Goal: Task Accomplishment & Management: Manage account settings

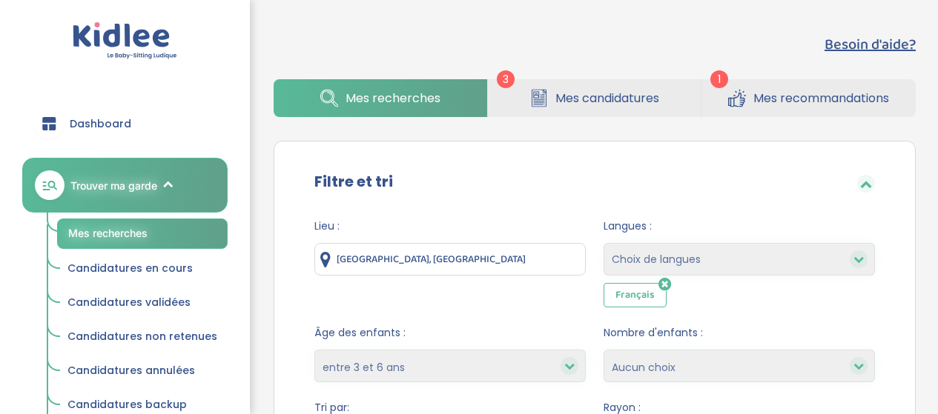
select select "3-6"
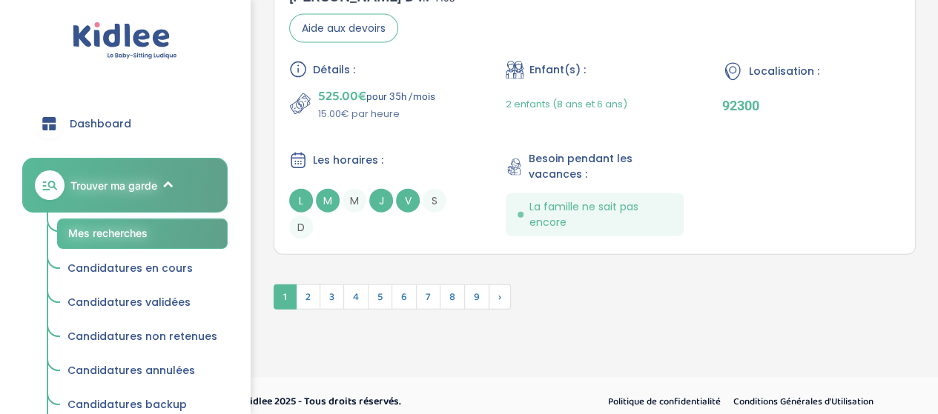
scroll to position [4444, 0]
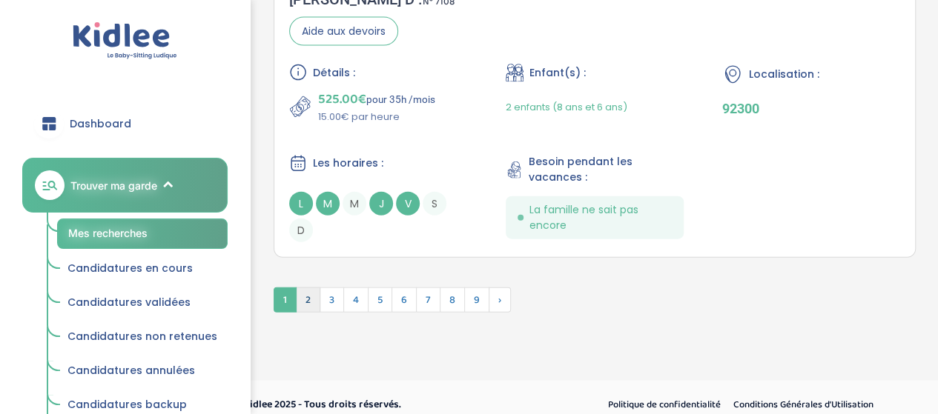
click at [310, 292] on span "2" at bounding box center [308, 300] width 24 height 25
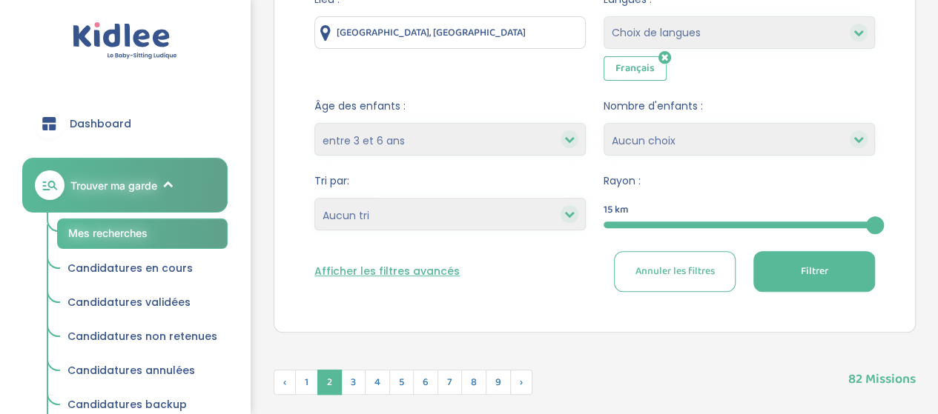
scroll to position [227, 0]
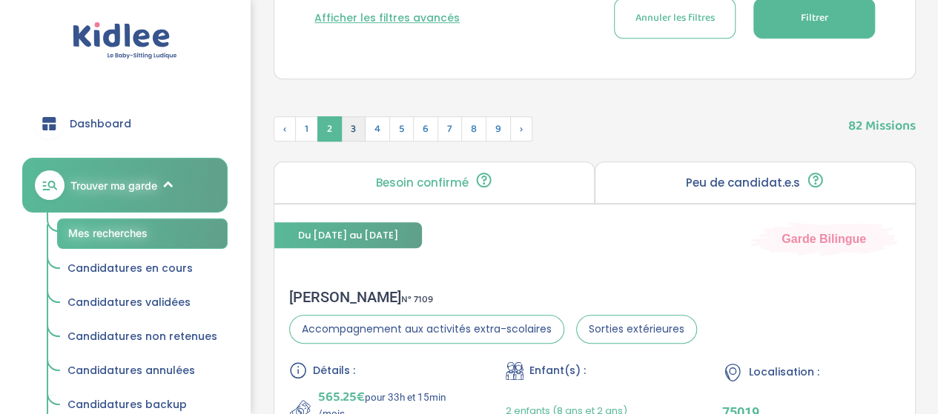
click at [348, 129] on span "3" at bounding box center [353, 128] width 24 height 25
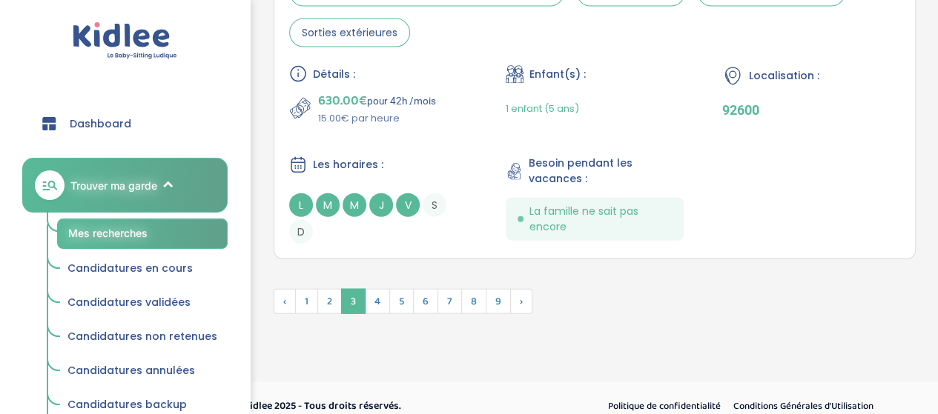
scroll to position [4473, 0]
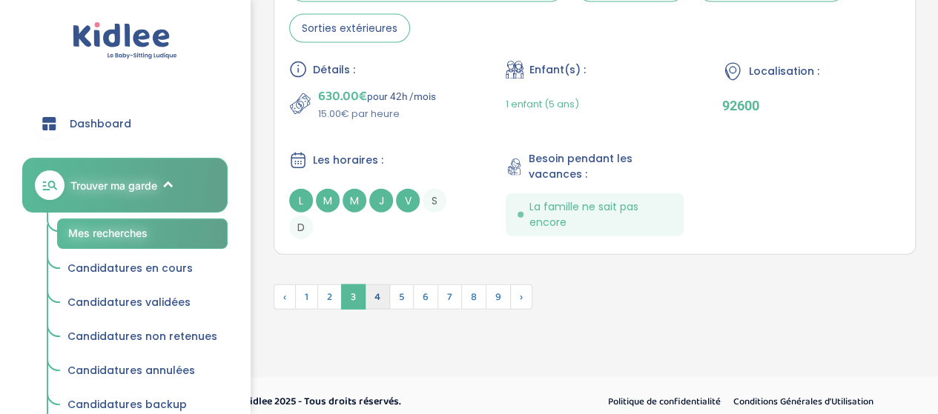
click at [374, 286] on span "4" at bounding box center [377, 297] width 25 height 25
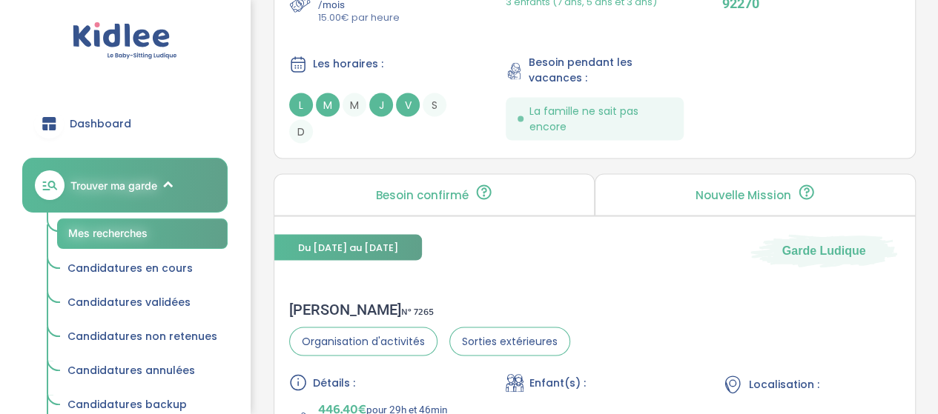
scroll to position [4448, 0]
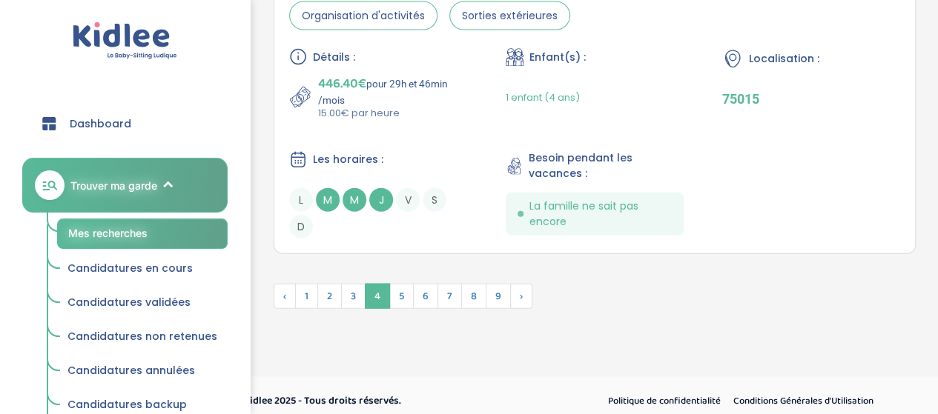
click at [177, 293] on link "Candidatures validées" at bounding box center [142, 303] width 170 height 28
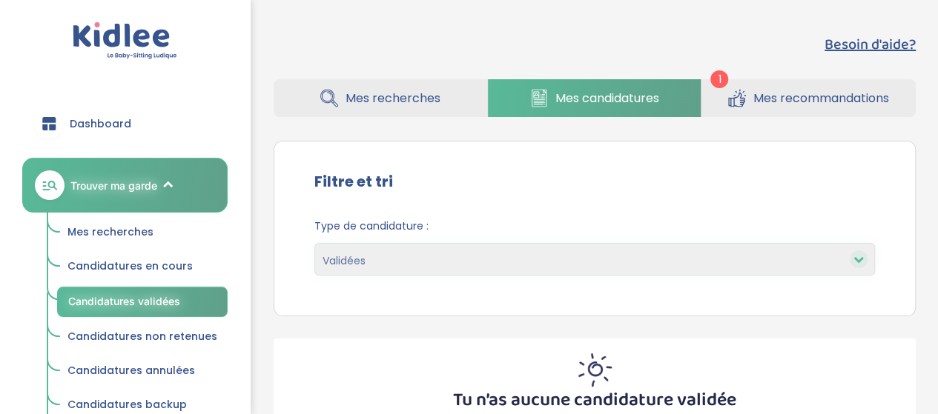
click at [479, 261] on select "En cours Validées Non retenues Annulées Backup" at bounding box center [594, 259] width 560 height 33
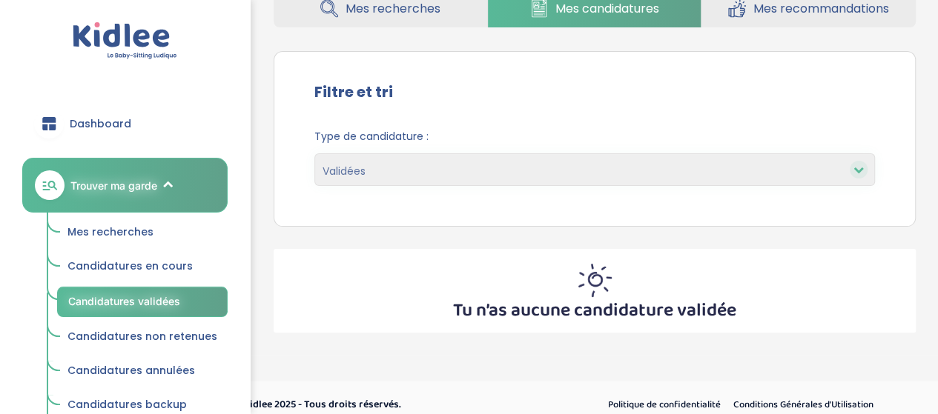
scroll to position [90, 0]
click at [502, 179] on select "En cours Validées Non retenues Annulées Backup" at bounding box center [594, 169] width 560 height 33
select select "declined"
click at [314, 153] on select "En cours Validées Non retenues Annulées Backup" at bounding box center [594, 169] width 560 height 33
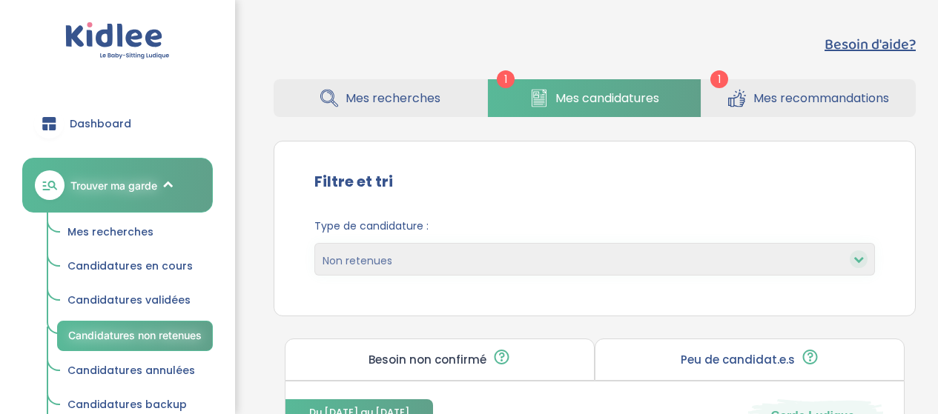
select select "declined"
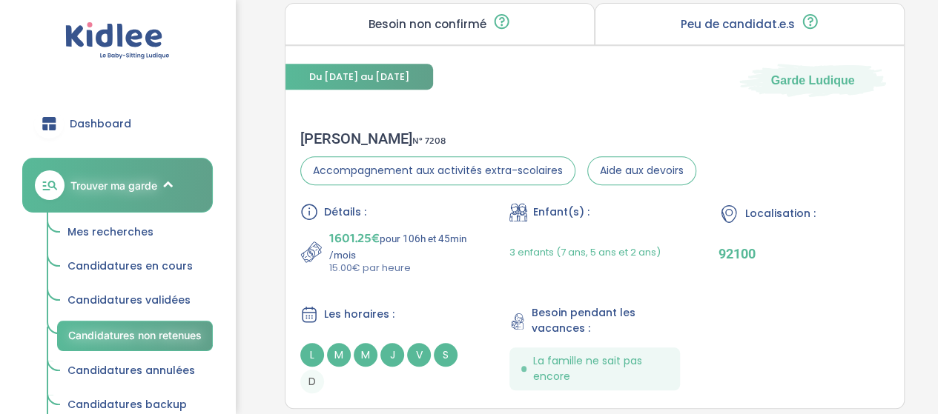
scroll to position [348, 0]
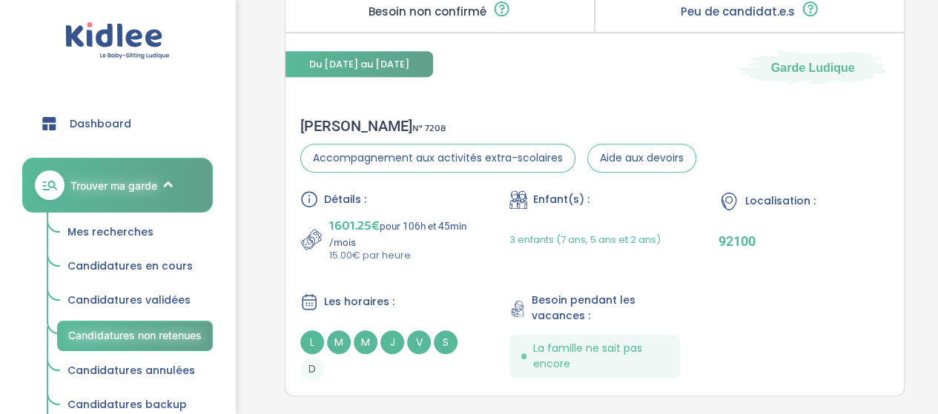
click at [387, 336] on span "J" at bounding box center [392, 343] width 24 height 24
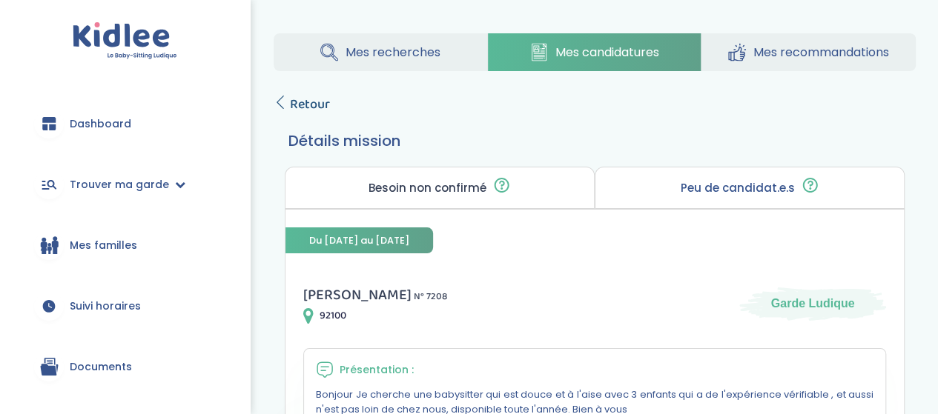
click at [296, 104] on span "Retour" at bounding box center [310, 104] width 40 height 21
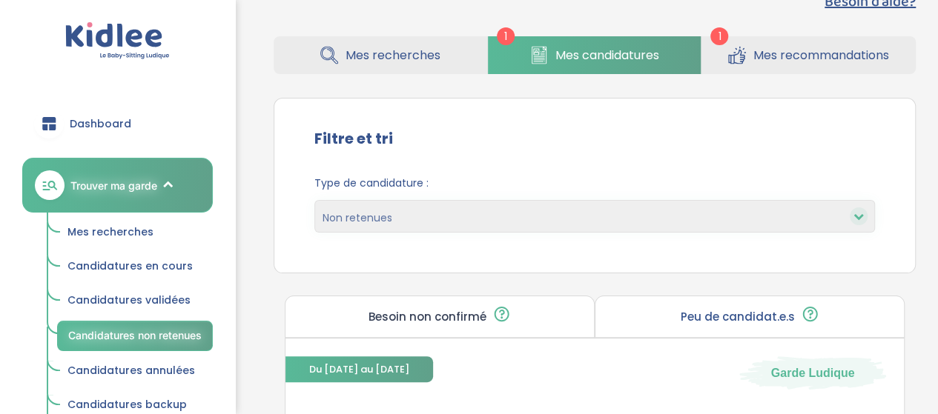
scroll to position [68, 0]
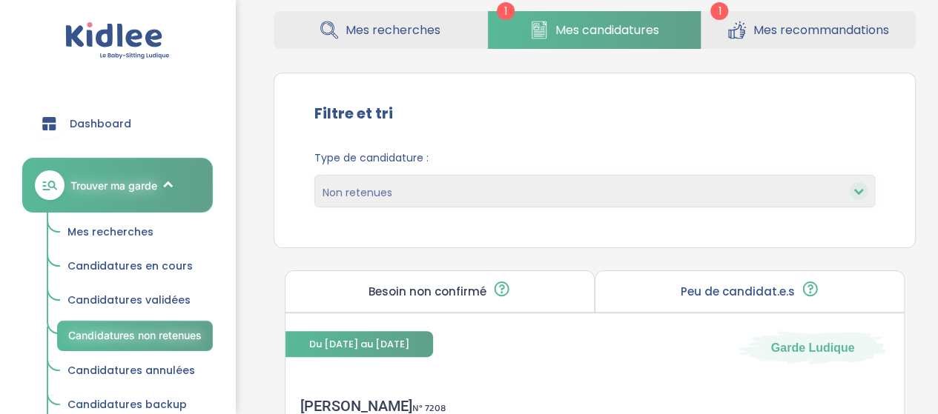
click at [572, 198] on select "En cours Validées Non retenues Annulées Backup" at bounding box center [594, 191] width 560 height 33
select select "canceled"
click at [314, 175] on select "En cours Validées Non retenues Annulées Backup" at bounding box center [594, 191] width 560 height 33
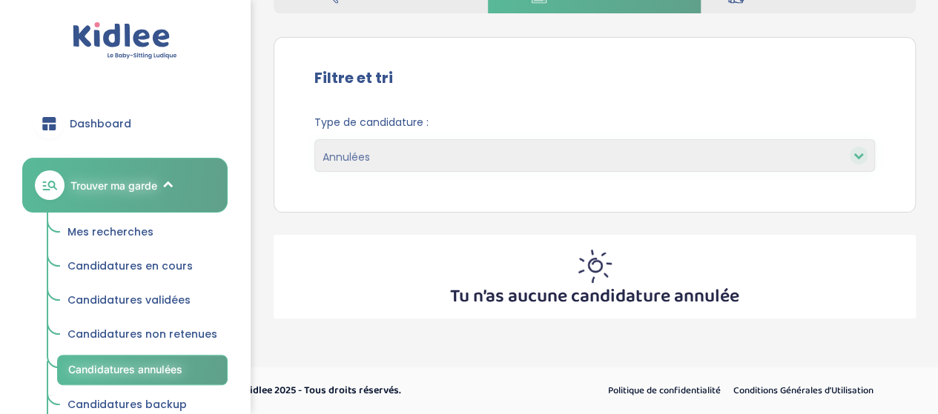
click at [591, 156] on select "En cours Validées Non retenues Annulées Backup" at bounding box center [594, 155] width 560 height 33
select select "backup"
click at [314, 139] on select "En cours Validées Non retenues Annulées Backup" at bounding box center [594, 155] width 560 height 33
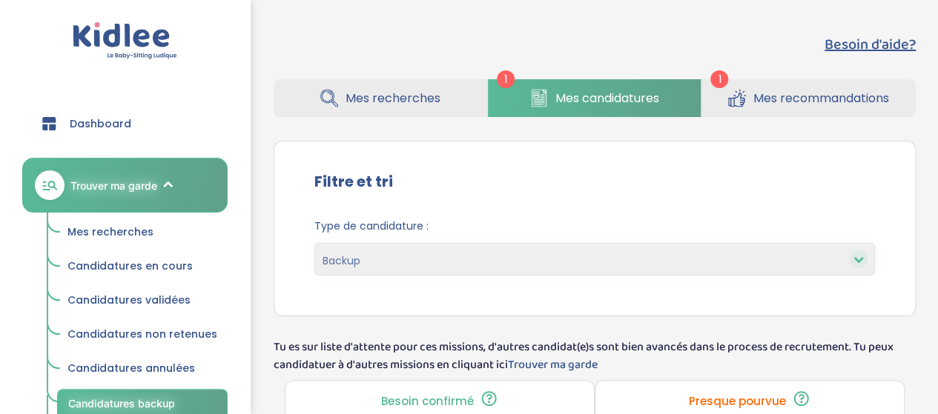
click at [522, 263] on select "En cours Validées Non retenues Annulées Backup" at bounding box center [594, 259] width 560 height 33
select select "pending"
click at [314, 243] on select "En cours Validées Non retenues Annulées Backup" at bounding box center [594, 259] width 560 height 33
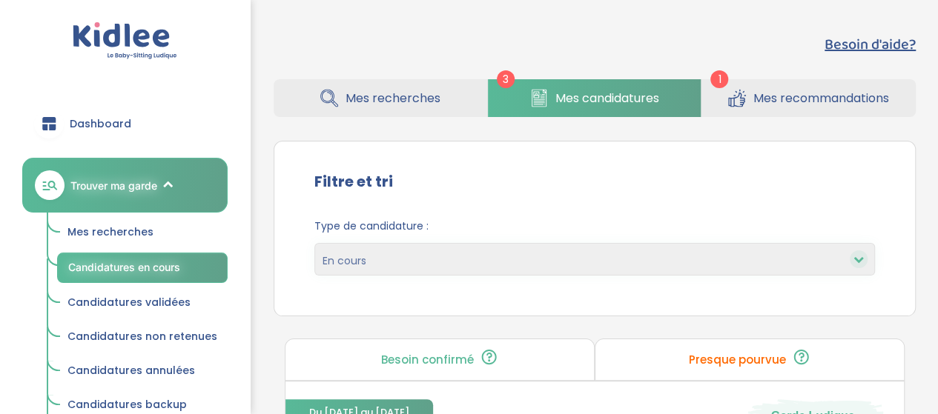
click at [428, 93] on span "Mes recherches" at bounding box center [392, 98] width 95 height 19
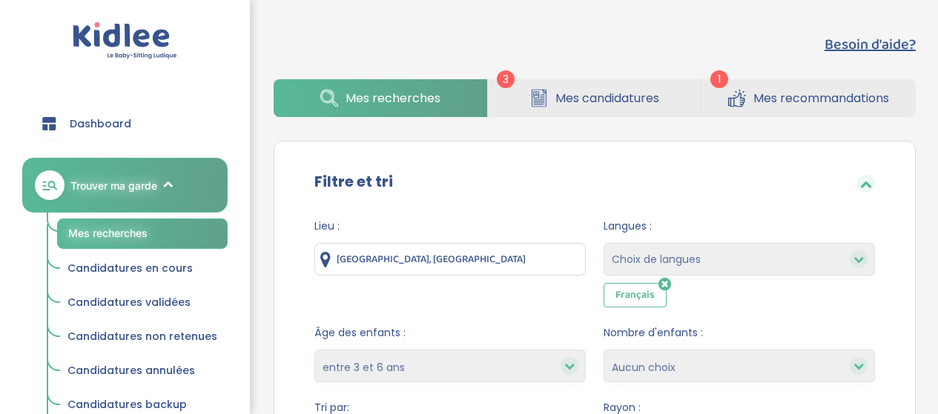
select select "3-6"
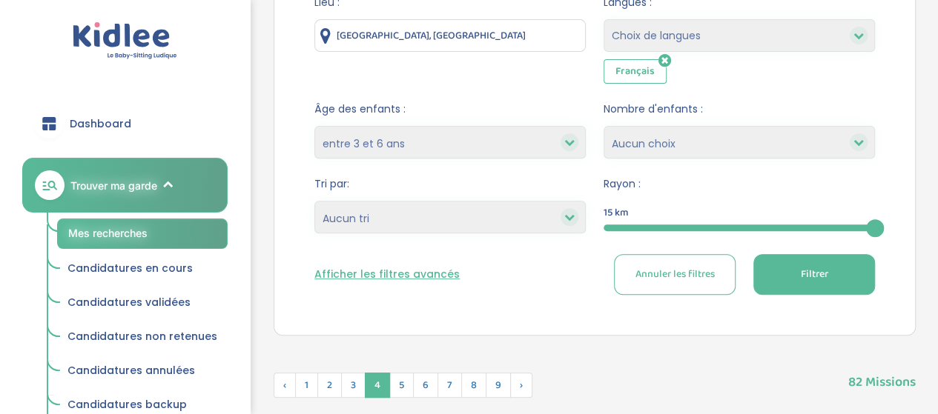
scroll to position [225, 0]
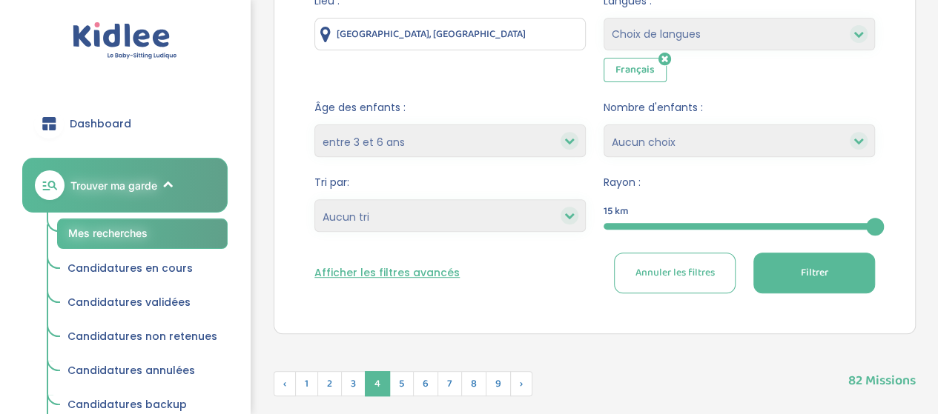
click at [713, 148] on select "1 2 3 4 Aucun choix" at bounding box center [738, 141] width 271 height 33
select select "2"
click at [603, 125] on select "1 2 3 4 Aucun choix" at bounding box center [738, 141] width 271 height 33
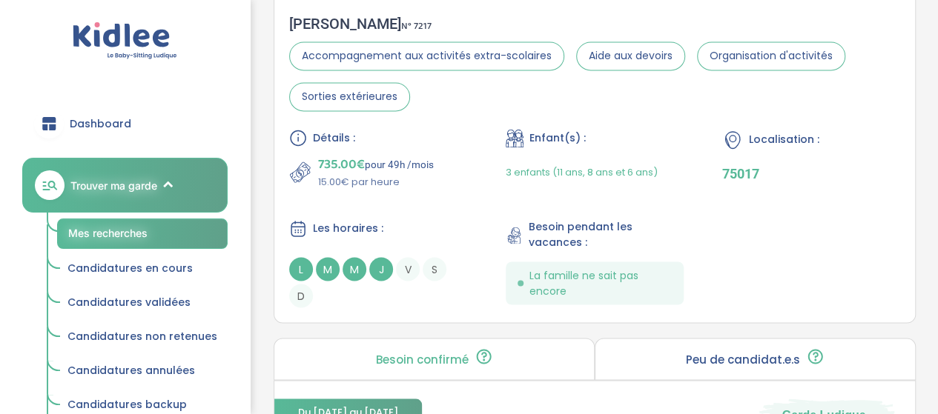
scroll to position [1138, 0]
click at [360, 263] on span "M" at bounding box center [354, 268] width 24 height 24
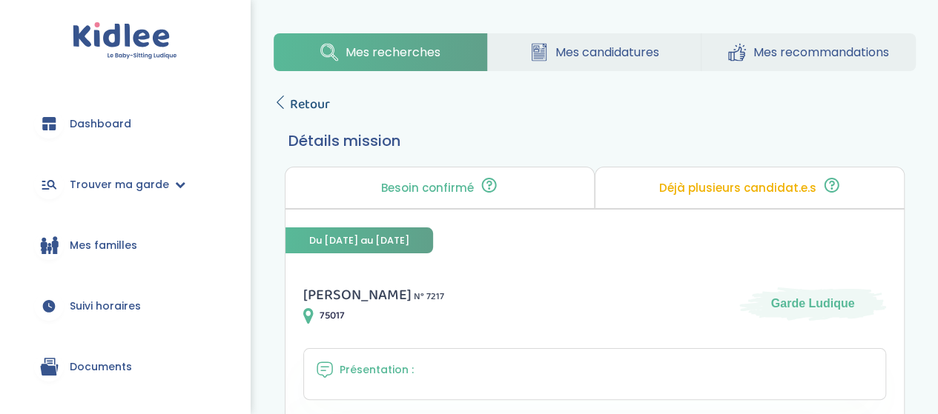
click at [322, 99] on span "Retour" at bounding box center [310, 104] width 40 height 21
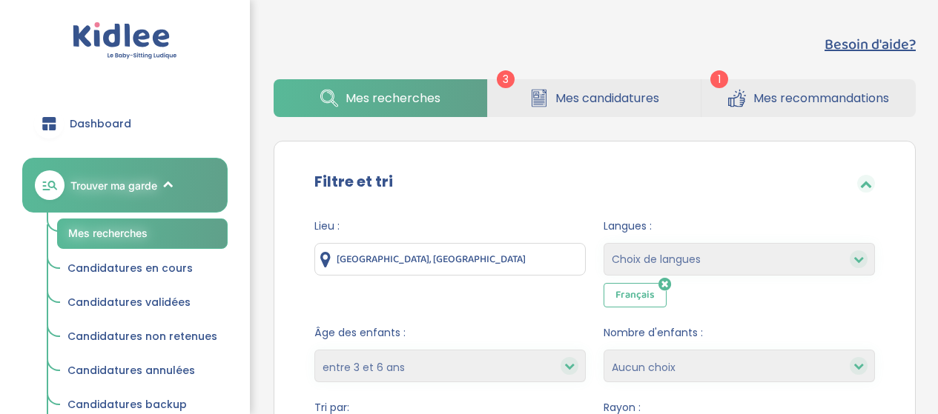
select select "3-6"
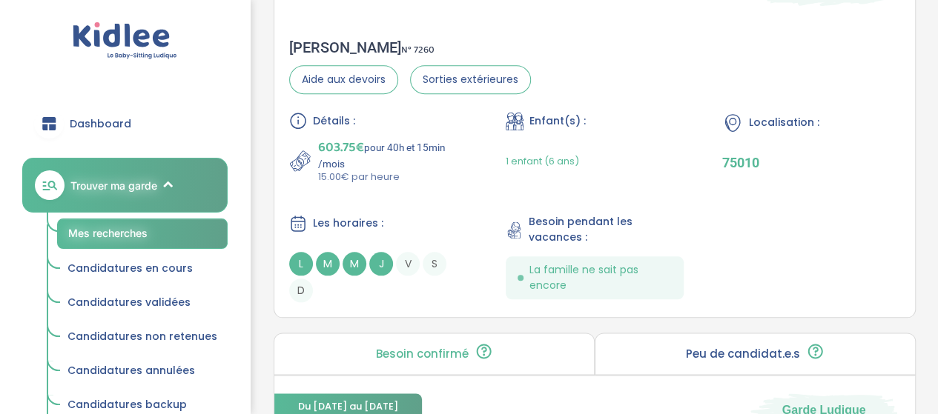
scroll to position [3540, 0]
